Goal: Information Seeking & Learning: Learn about a topic

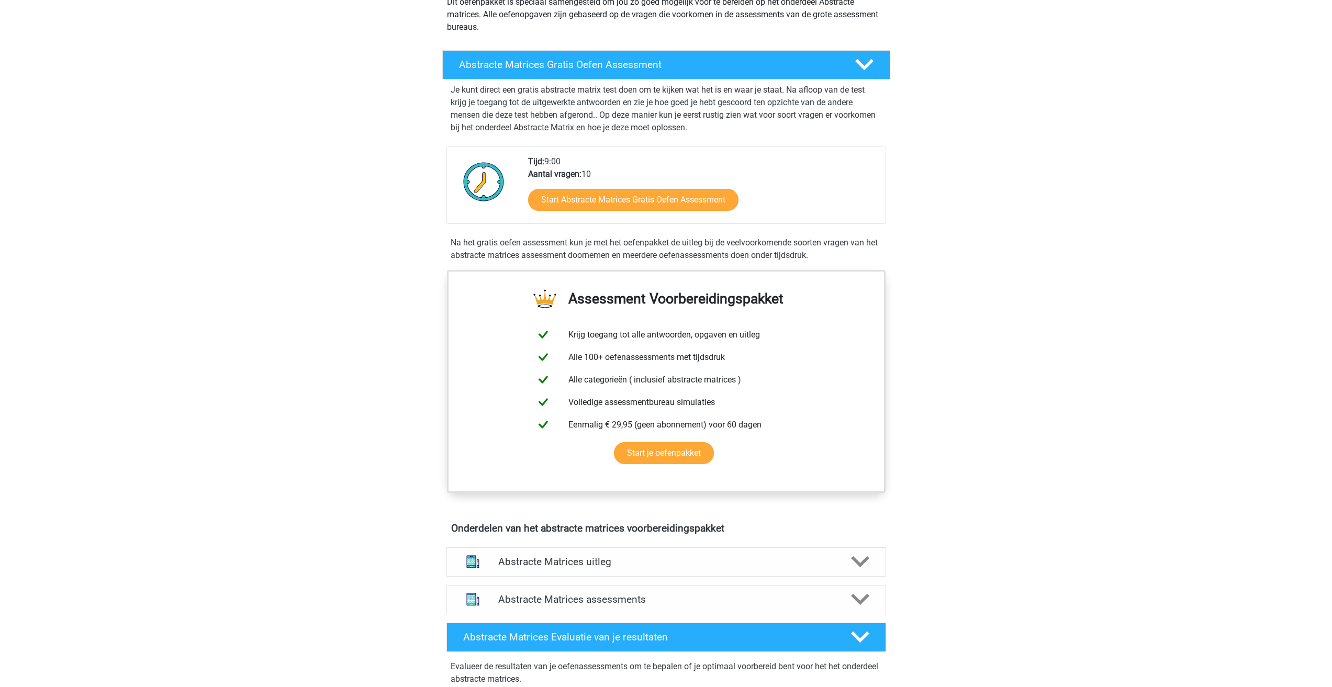
scroll to position [52, 0]
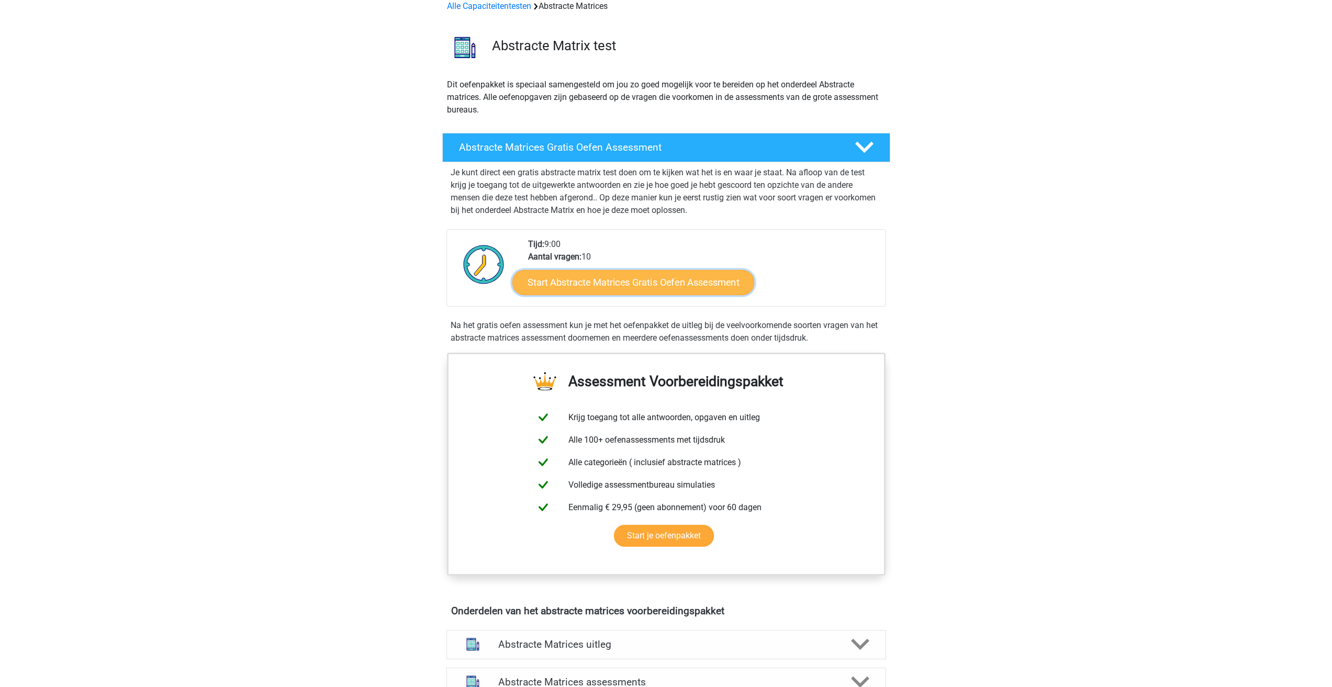
click at [690, 285] on link "Start Abstracte Matrices Gratis Oefen Assessment" at bounding box center [633, 282] width 242 height 25
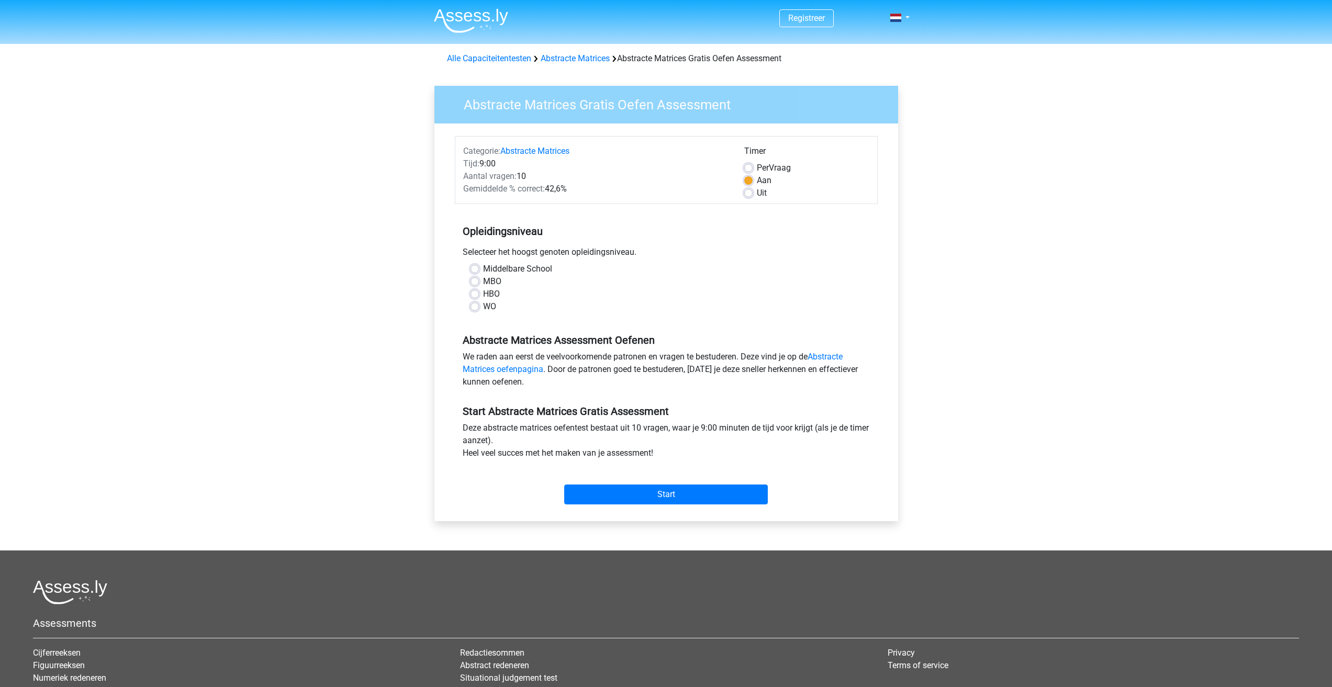
click at [483, 310] on label "WO" at bounding box center [489, 306] width 13 height 13
click at [475, 310] on input "WO" at bounding box center [475, 305] width 8 height 10
radio input "true"
click at [719, 488] on input "Start" at bounding box center [666, 495] width 204 height 20
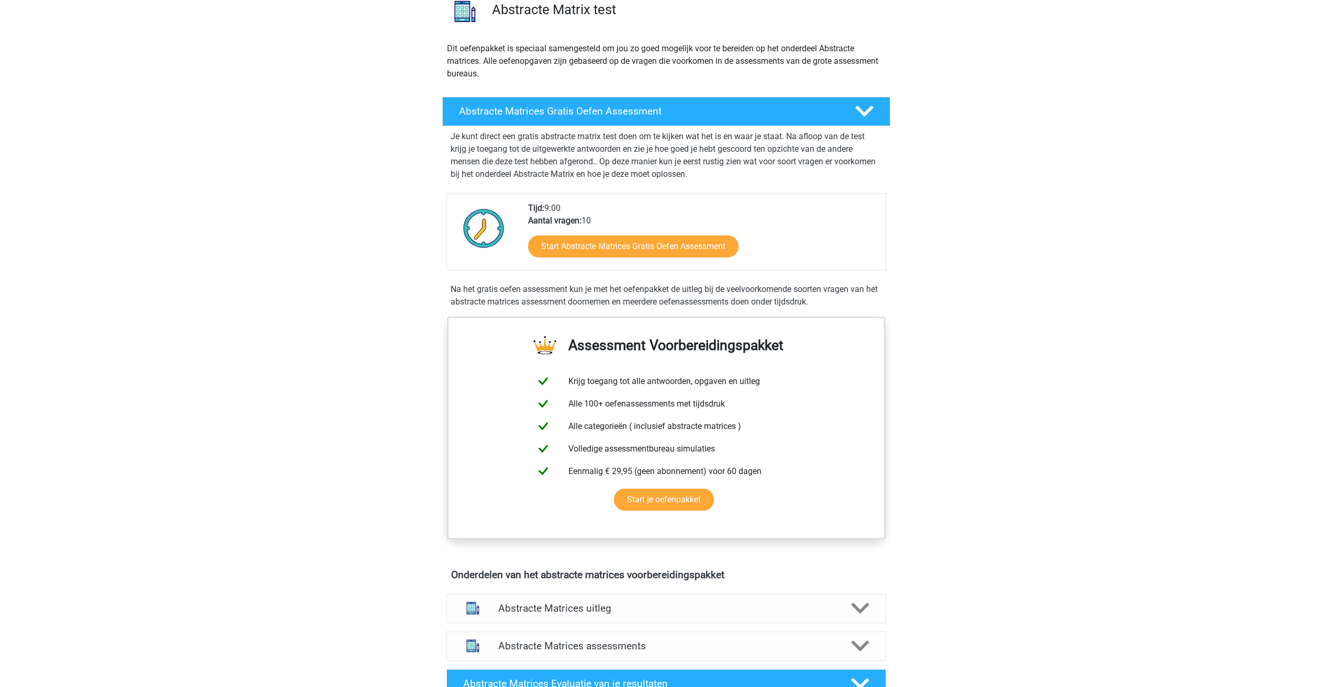
scroll to position [314, 0]
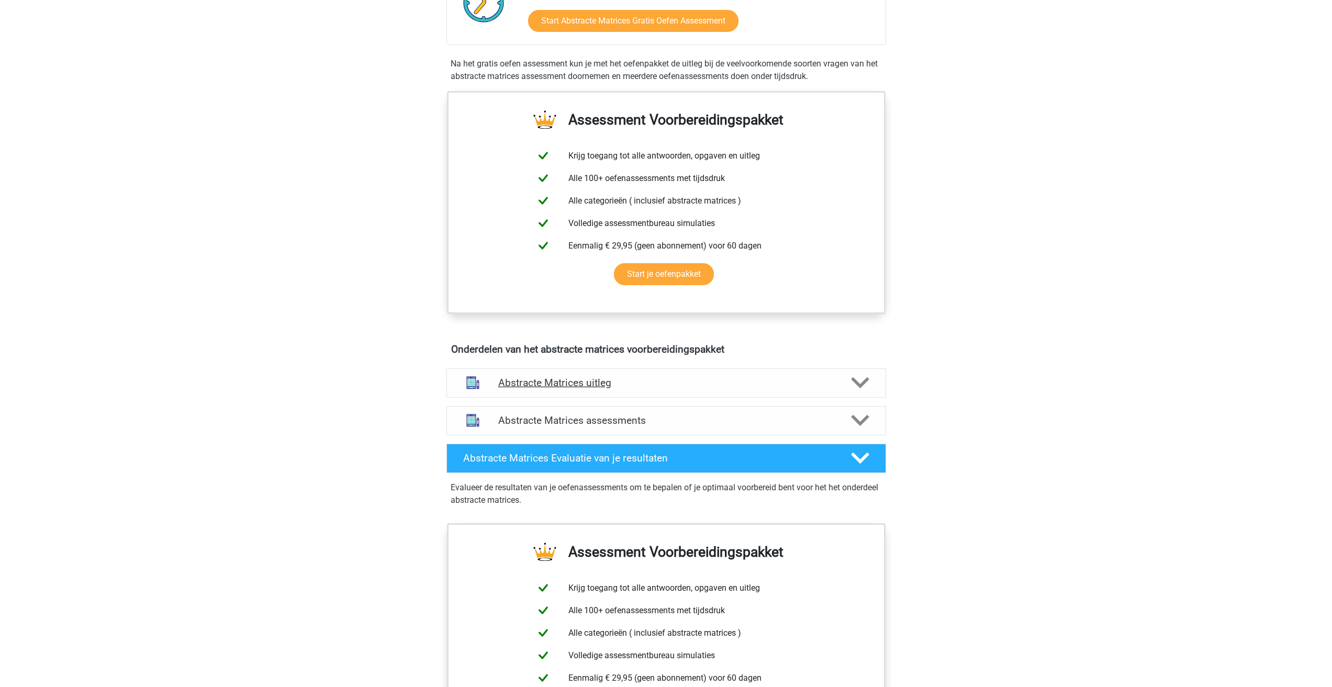
click at [778, 380] on h4 "Abstracte Matrices uitleg" at bounding box center [666, 383] width 336 height 12
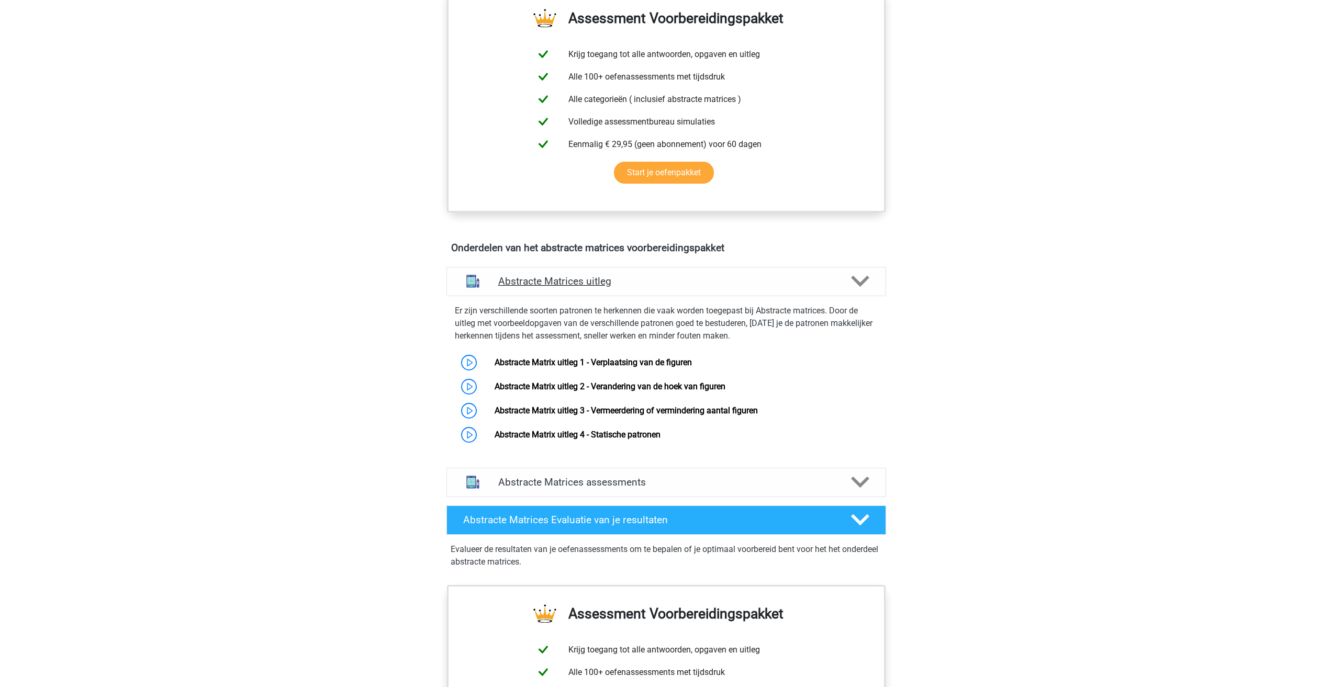
scroll to position [419, 0]
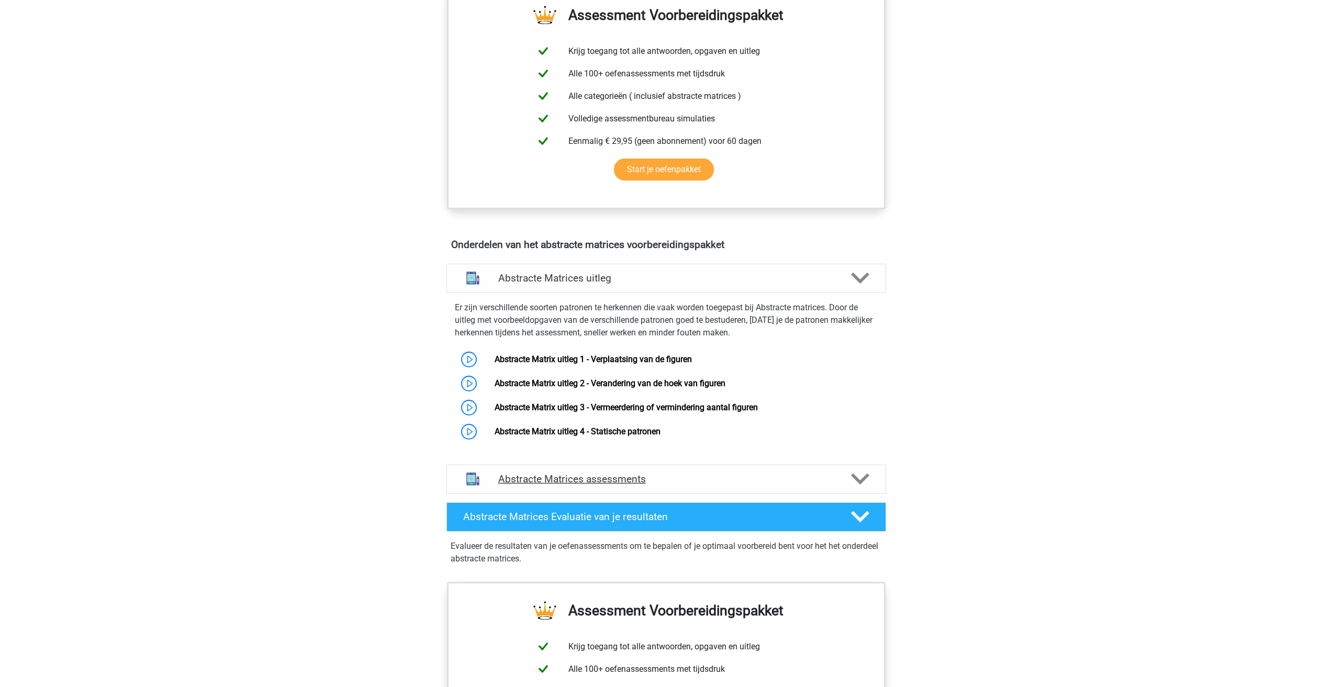
click at [737, 482] on h4 "Abstracte Matrices assessments" at bounding box center [666, 479] width 336 height 12
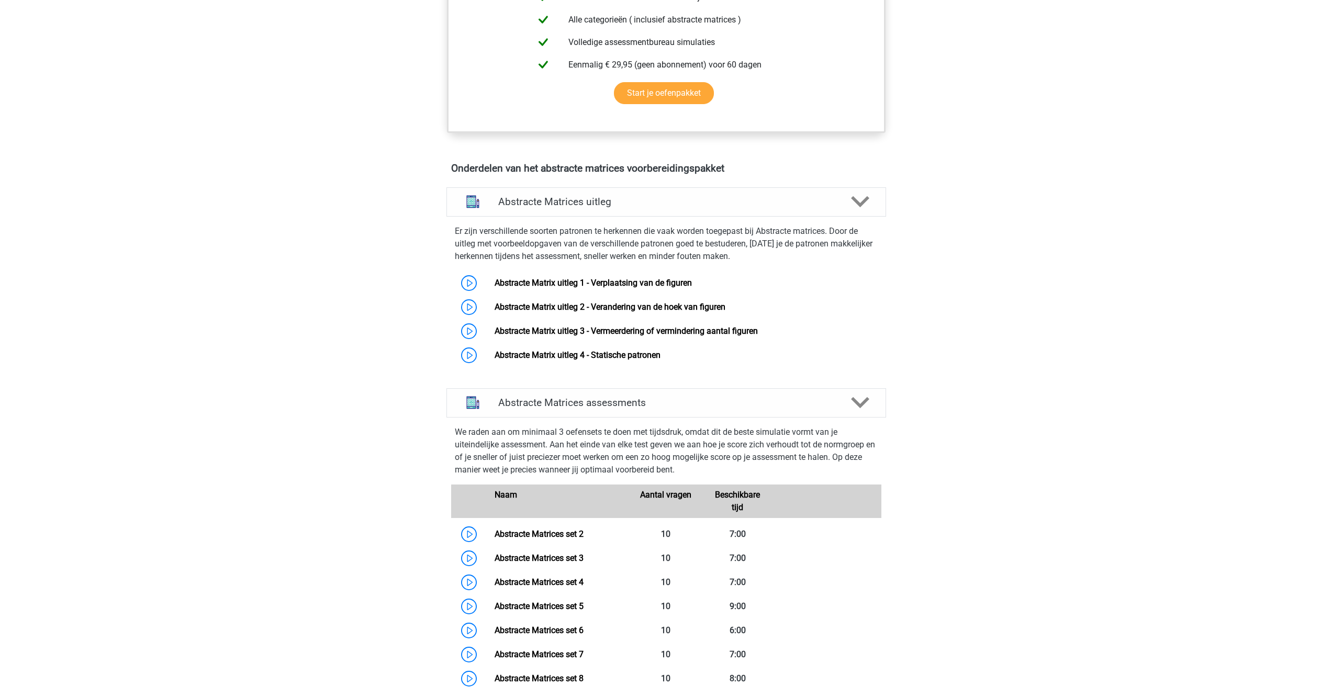
scroll to position [471, 0]
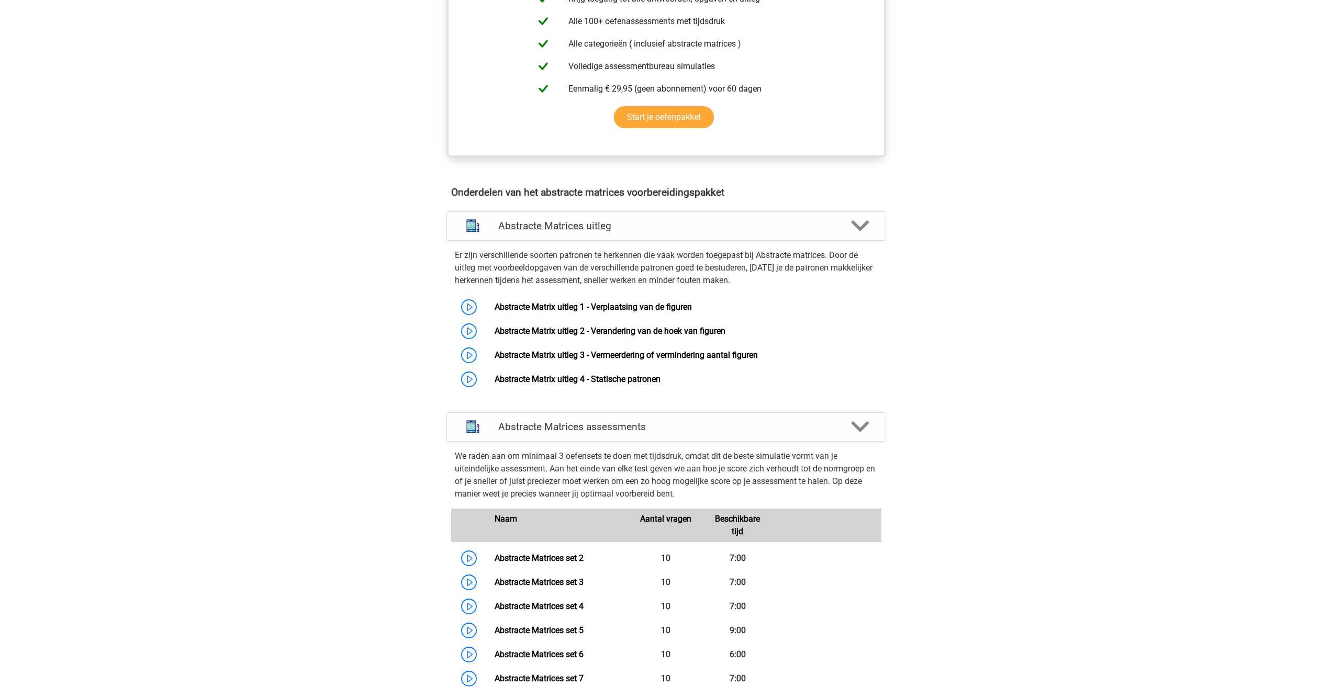
click at [807, 227] on h4 "Abstracte Matrices uitleg" at bounding box center [666, 226] width 336 height 12
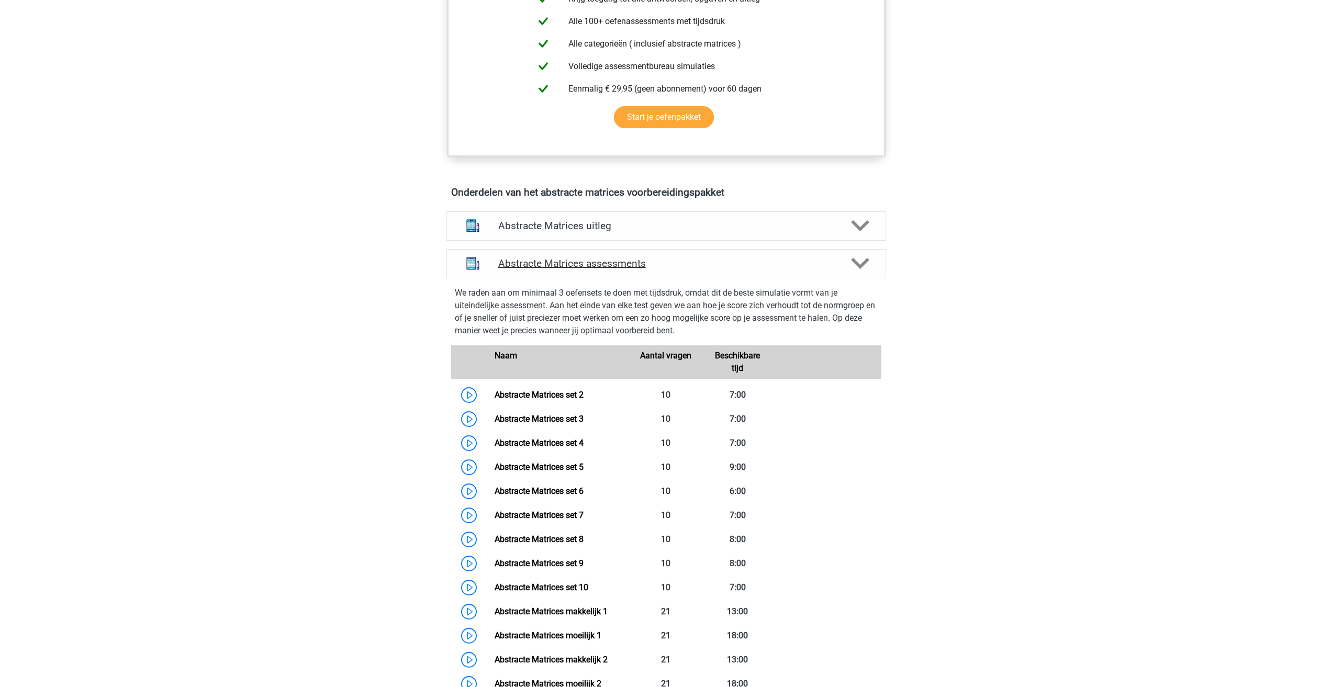
click at [821, 263] on h4 "Abstracte Matrices assessments" at bounding box center [666, 264] width 336 height 12
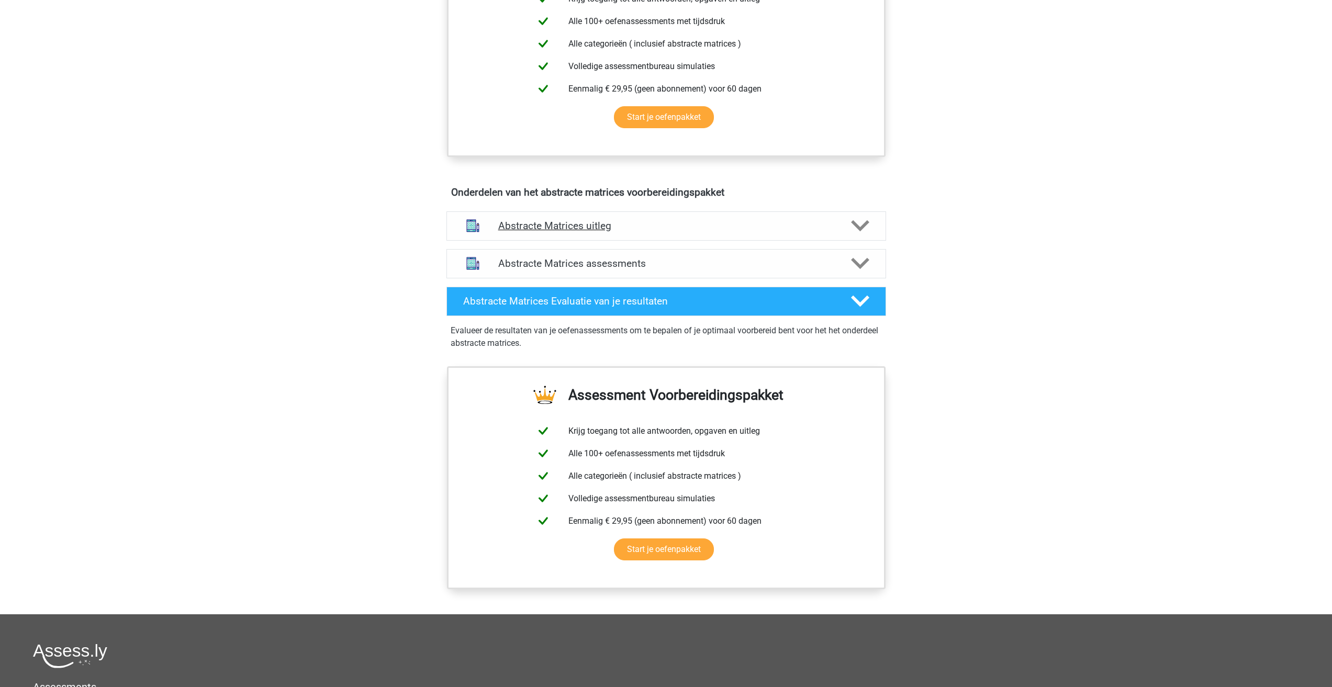
click at [837, 229] on div "Abstracte Matrices uitleg" at bounding box center [666, 226] width 352 height 12
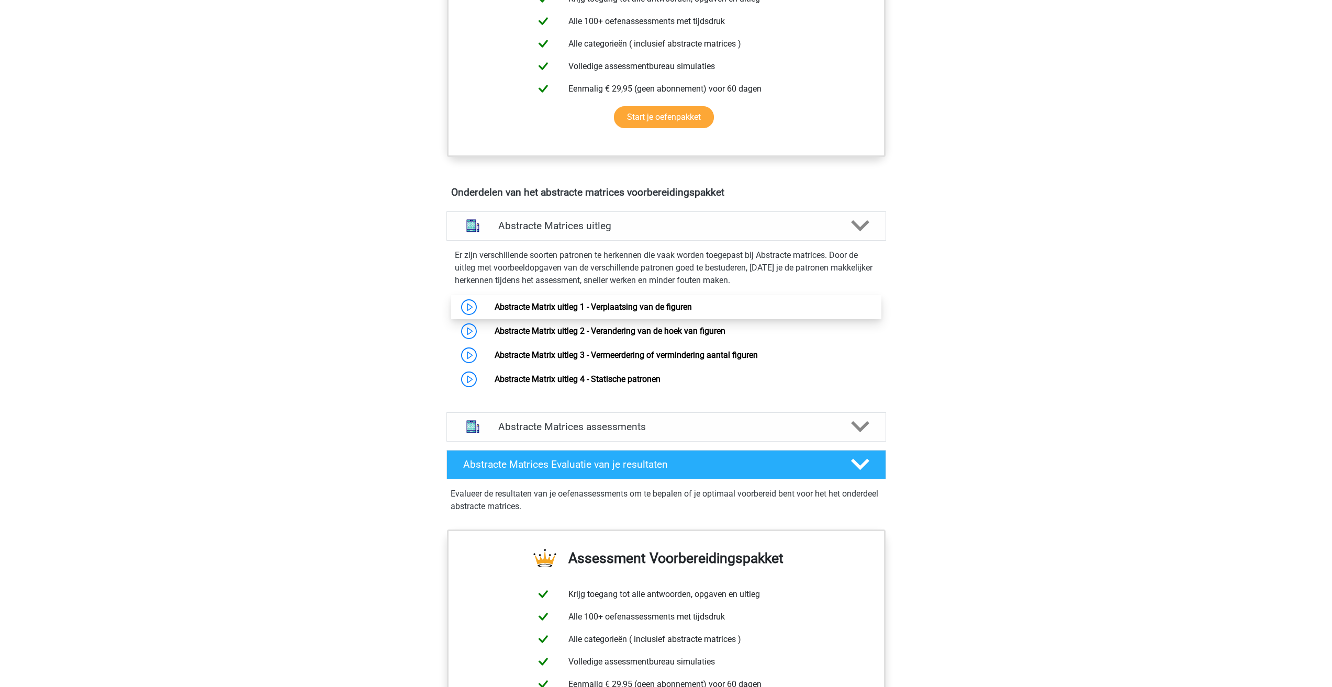
click at [615, 302] on link "Abstracte Matrix uitleg 1 - Verplaatsing van de figuren" at bounding box center [593, 307] width 197 height 10
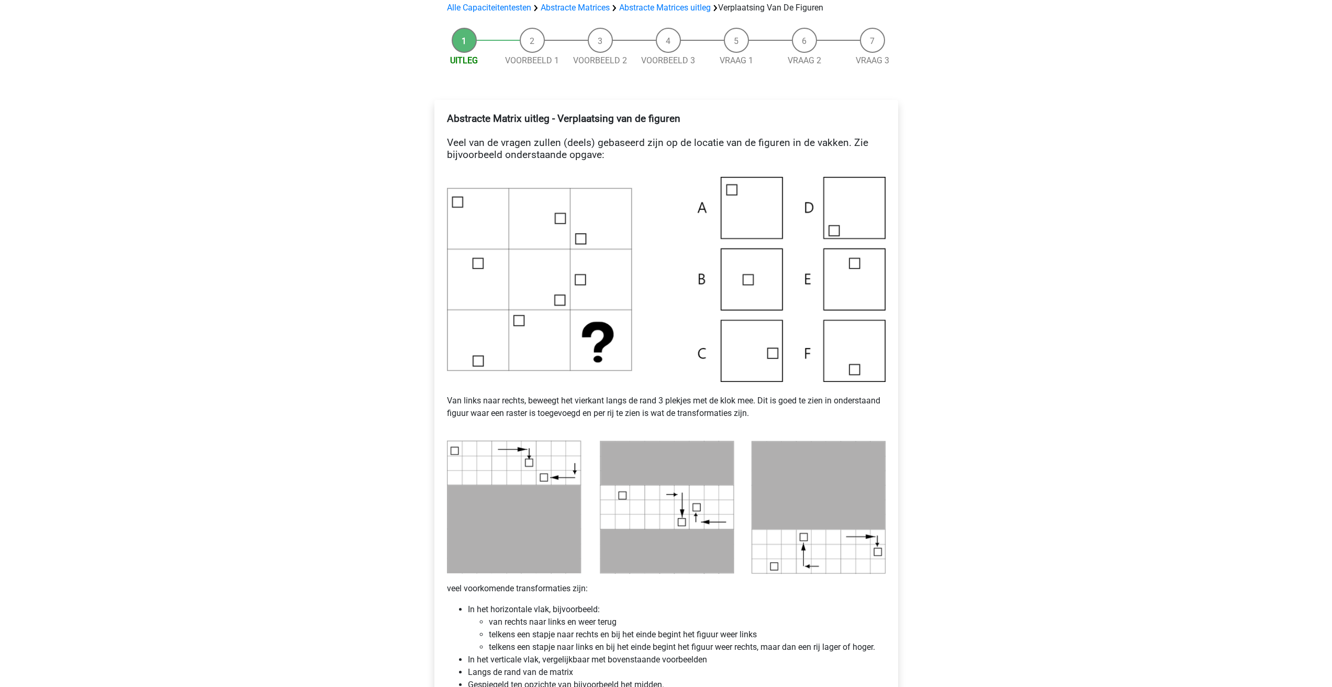
scroll to position [105, 0]
click at [741, 285] on img at bounding box center [666, 279] width 439 height 205
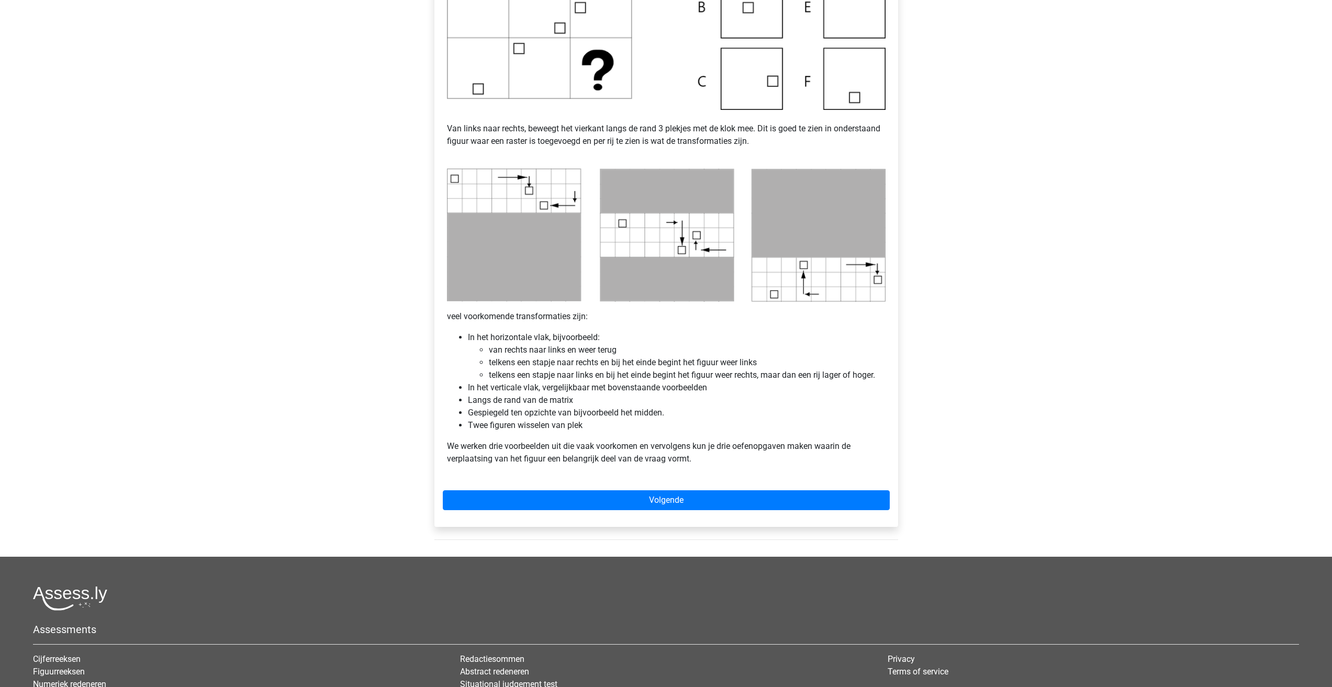
scroll to position [419, 0]
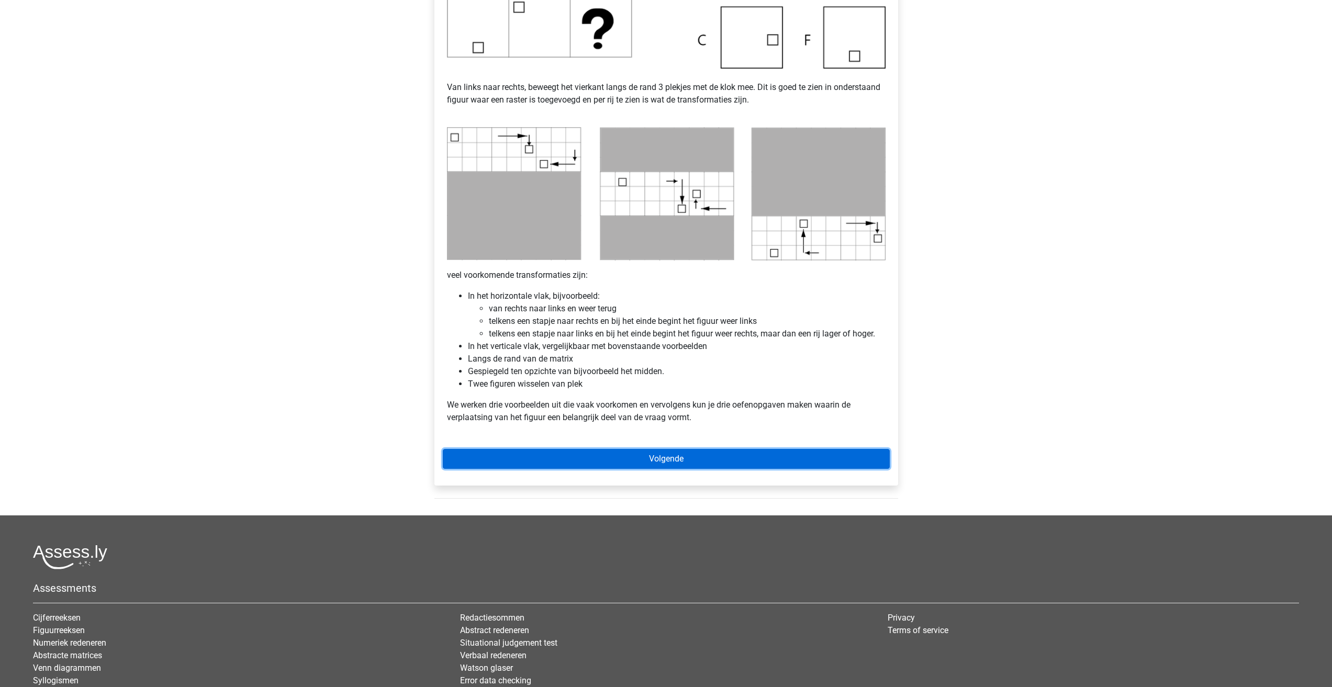
click at [648, 450] on link "Volgende" at bounding box center [666, 459] width 447 height 20
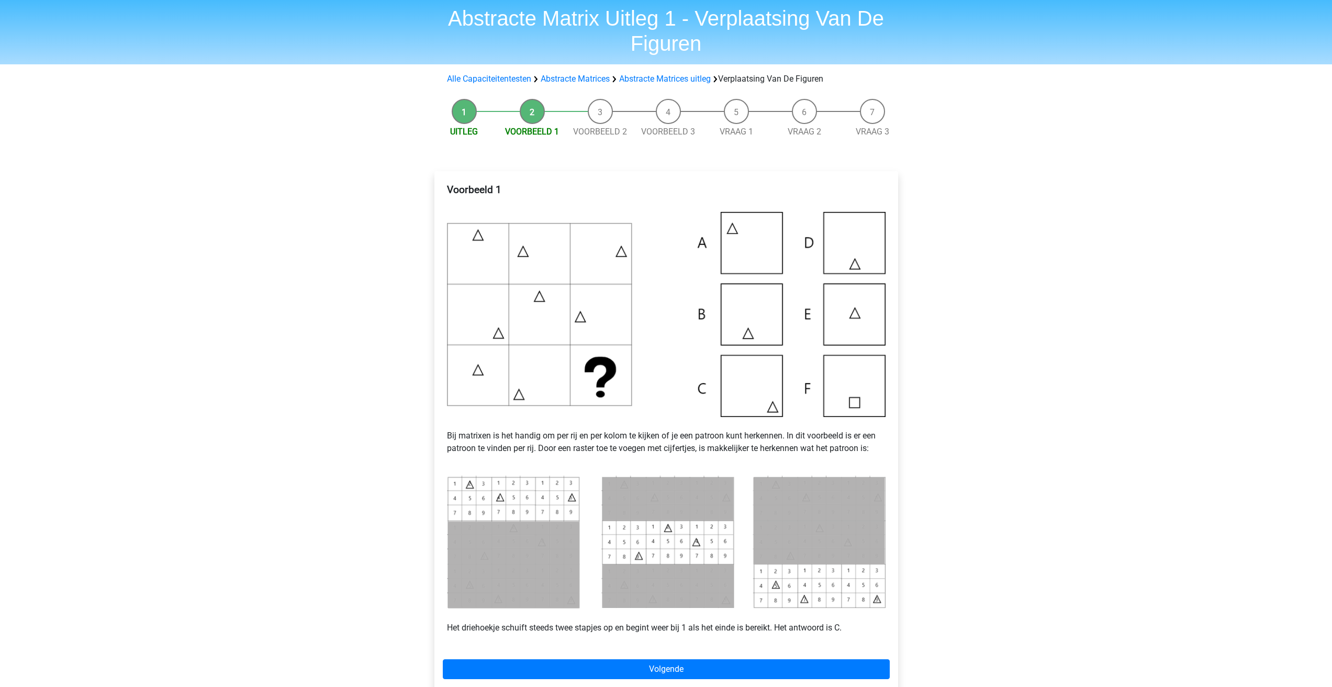
scroll to position [52, 0]
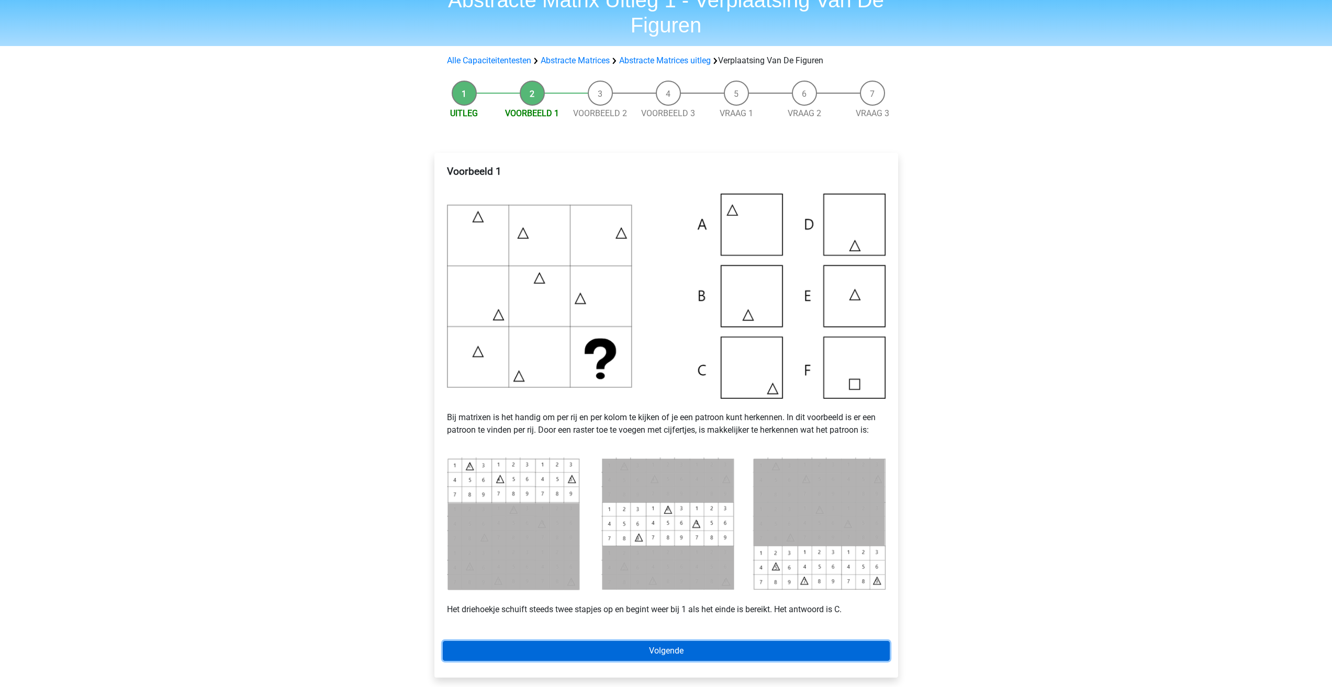
click at [721, 648] on link "Volgende" at bounding box center [666, 651] width 447 height 20
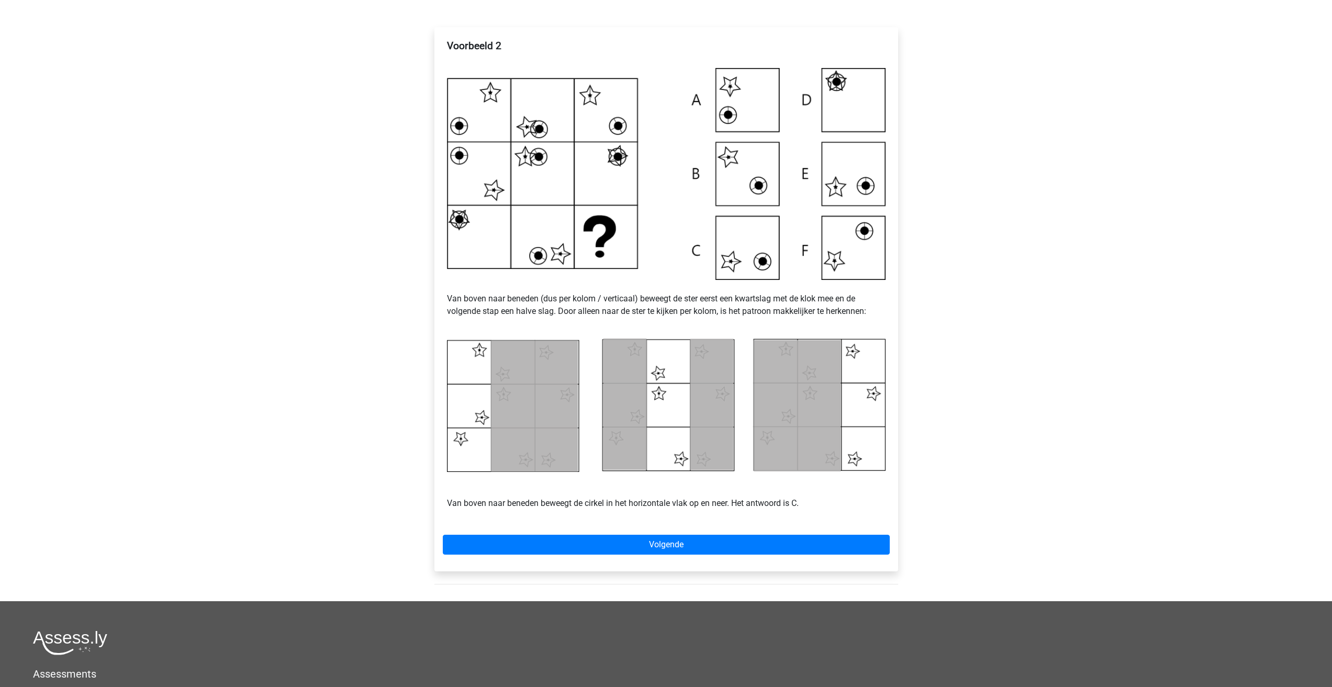
scroll to position [209, 0]
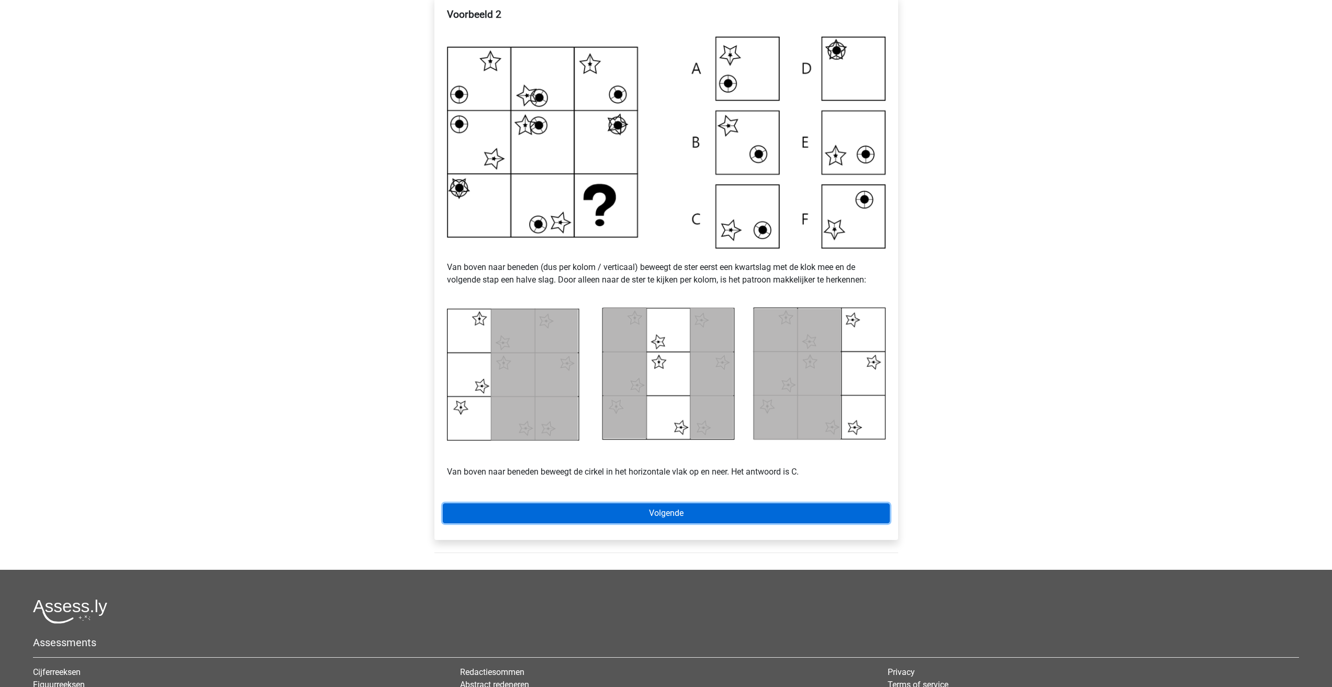
click at [710, 517] on link "Volgende" at bounding box center [666, 513] width 447 height 20
